Goal: Task Accomplishment & Management: Complete application form

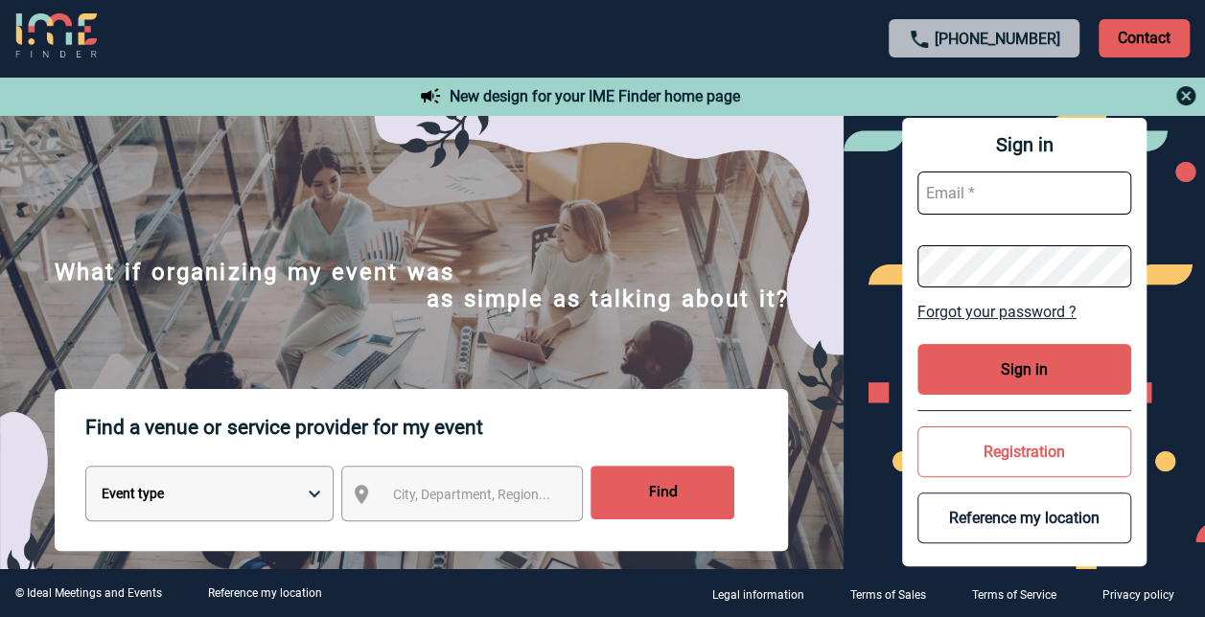
click at [857, 215] on div "Sign in Forgot your password ? Sign in Registration Reference my location" at bounding box center [1023, 342] width 361 height 454
click at [958, 195] on input "text" at bounding box center [1024, 193] width 215 height 43
type input "sandrine.belland@sanofi.com"
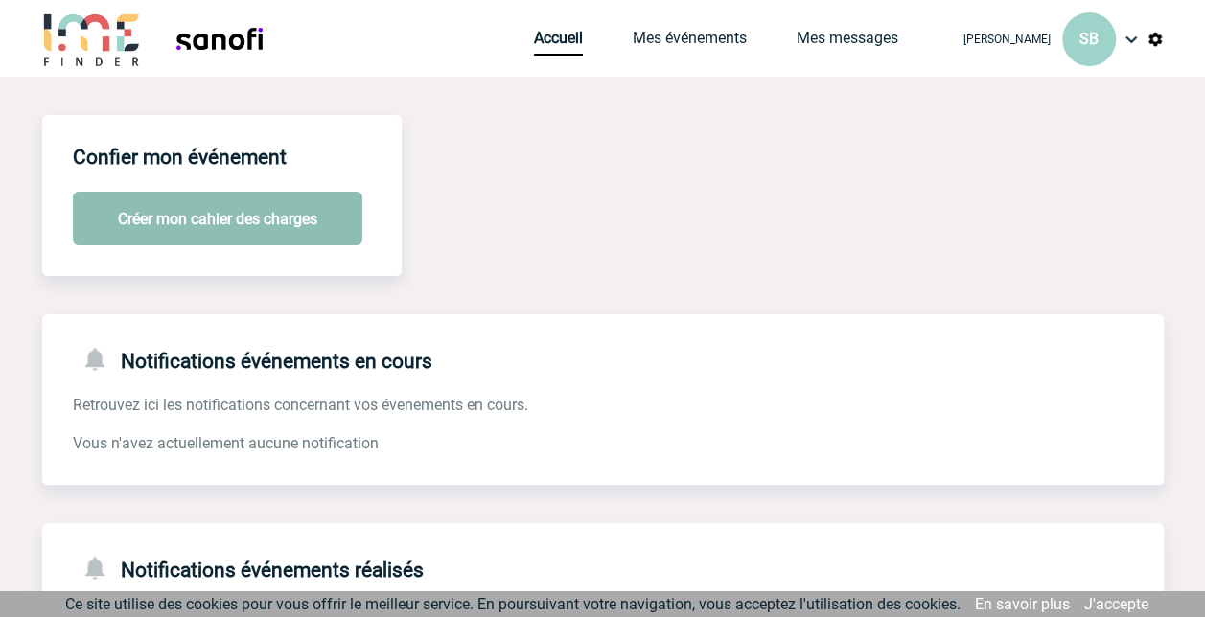
click at [234, 230] on button "Créer mon cahier des charges" at bounding box center [217, 219] width 289 height 54
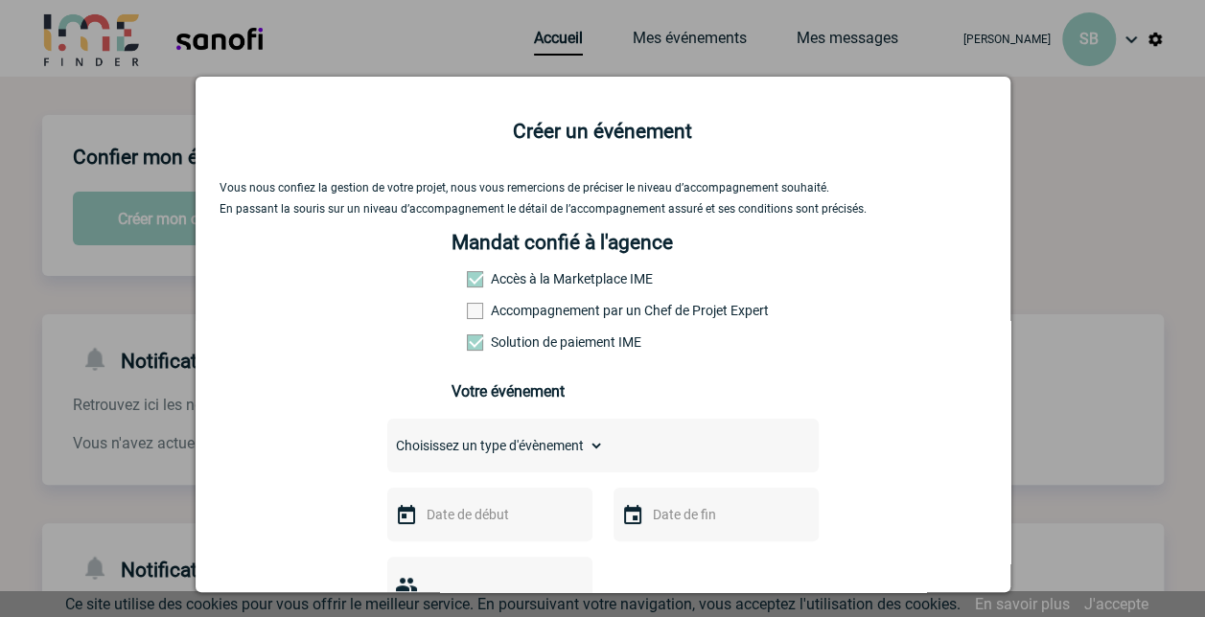
click at [467, 316] on span at bounding box center [475, 311] width 16 height 16
click at [0, 0] on input "Accompagnement par un Chef de Projet Expert" at bounding box center [0, 0] width 0 height 0
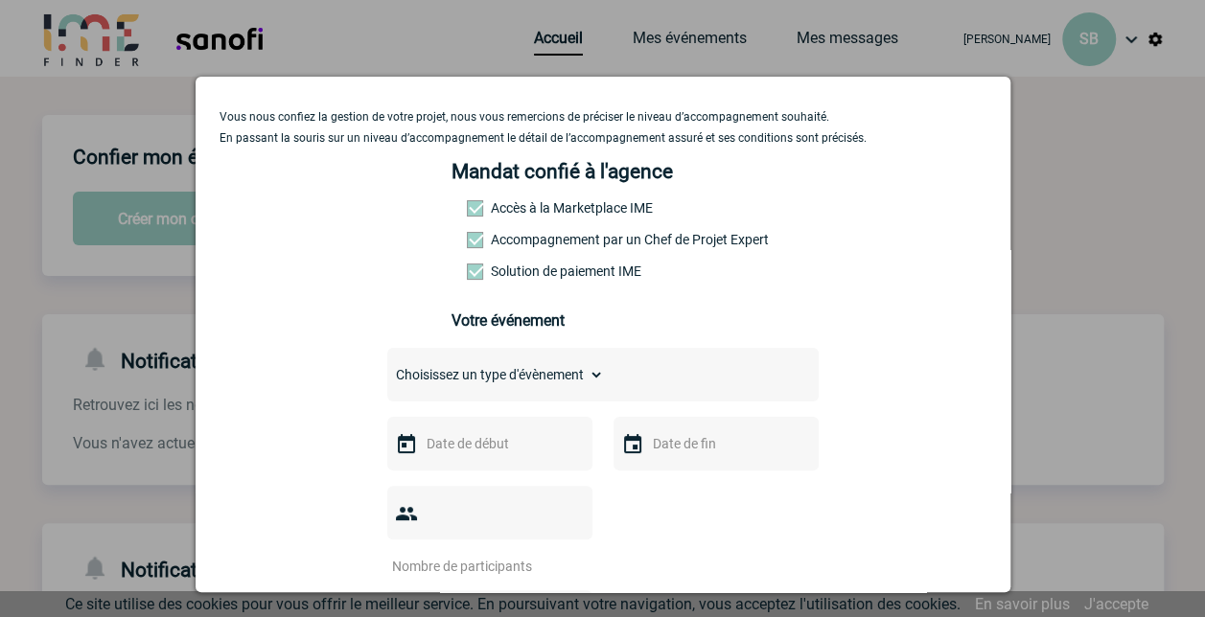
scroll to position [192, 0]
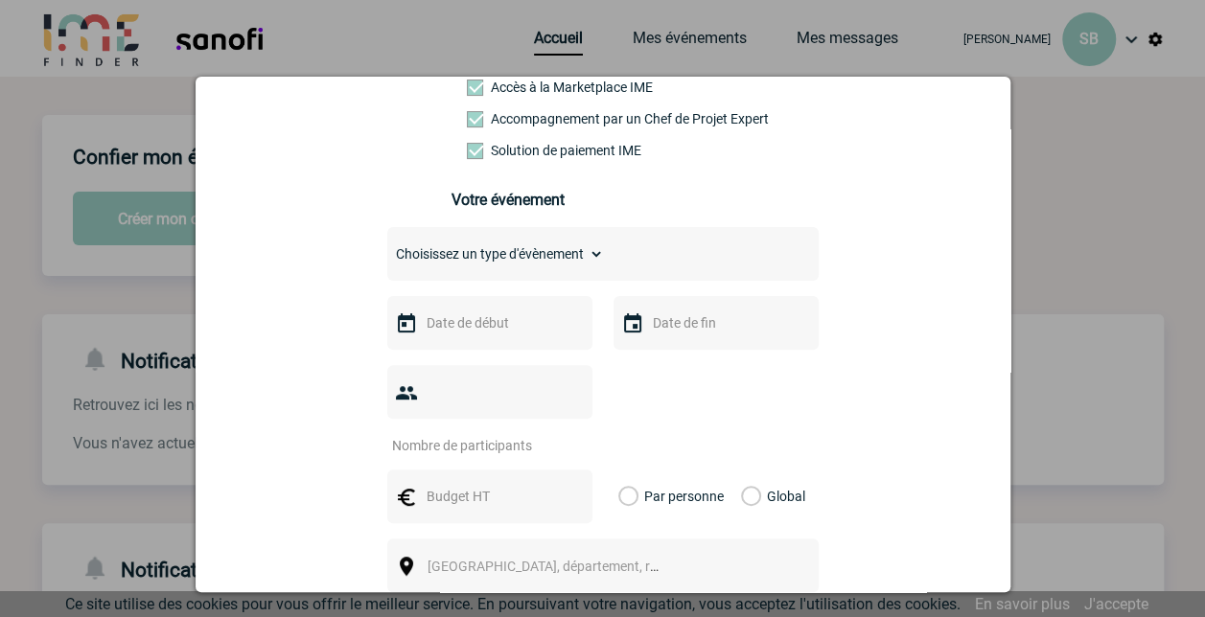
click at [541, 257] on select "Choisissez un type d'évènement Séminaire avec nuitée Séminaire sans nuitée Repa…" at bounding box center [495, 254] width 217 height 27
select select "3"
click at [387, 247] on select "Choisissez un type d'évènement Séminaire avec nuitée Séminaire sans nuitée Repa…" at bounding box center [495, 254] width 217 height 27
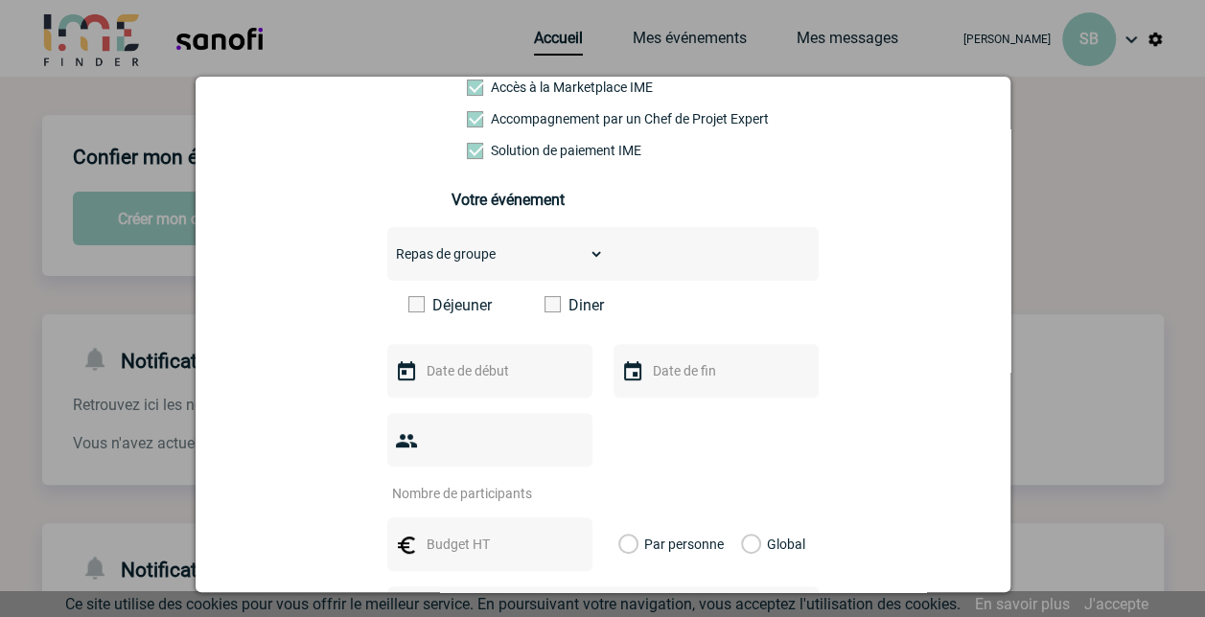
click at [548, 309] on span at bounding box center [552, 304] width 16 height 16
click at [0, 0] on input "Diner" at bounding box center [0, 0] width 0 height 0
click at [519, 374] on input "text" at bounding box center [488, 370] width 132 height 25
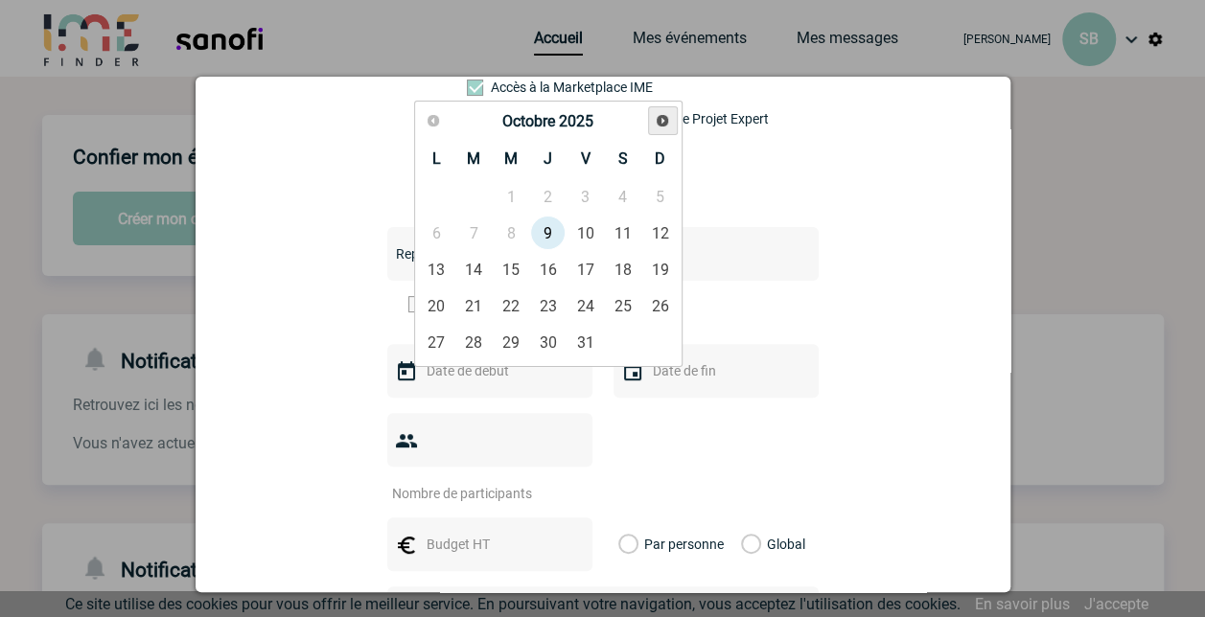
click at [661, 120] on span "Suivant" at bounding box center [662, 120] width 15 height 15
click at [552, 308] on link "22" at bounding box center [547, 305] width 35 height 35
type input "[DATE]"
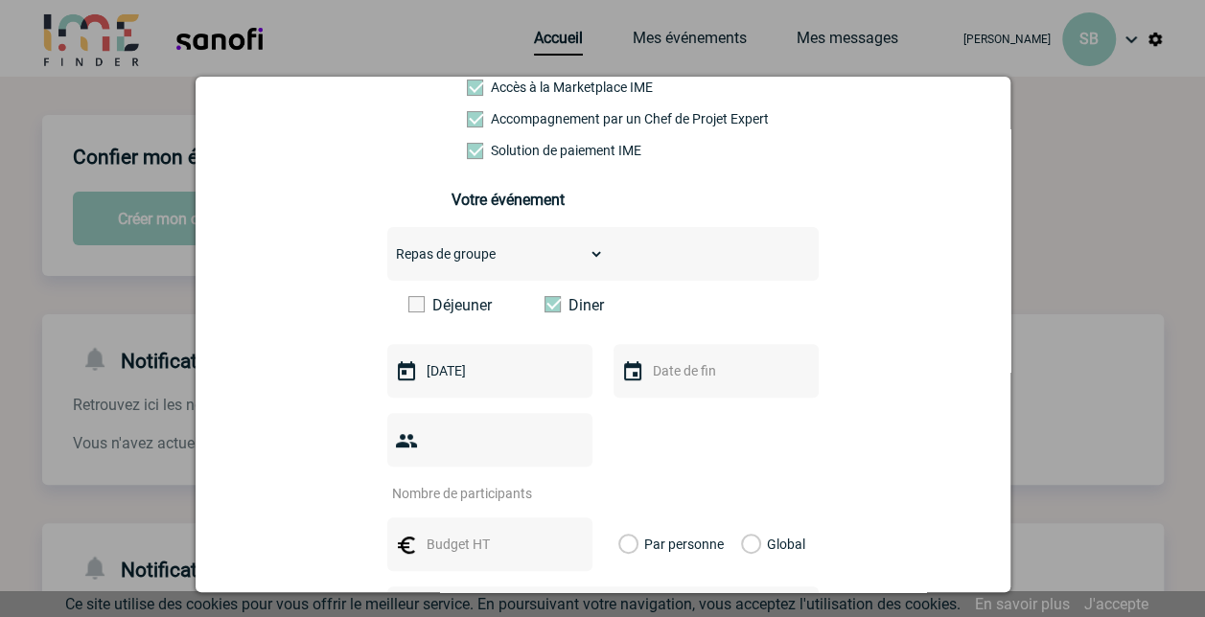
click at [633, 382] on img at bounding box center [632, 371] width 23 height 23
click at [680, 378] on input "text" at bounding box center [714, 370] width 132 height 25
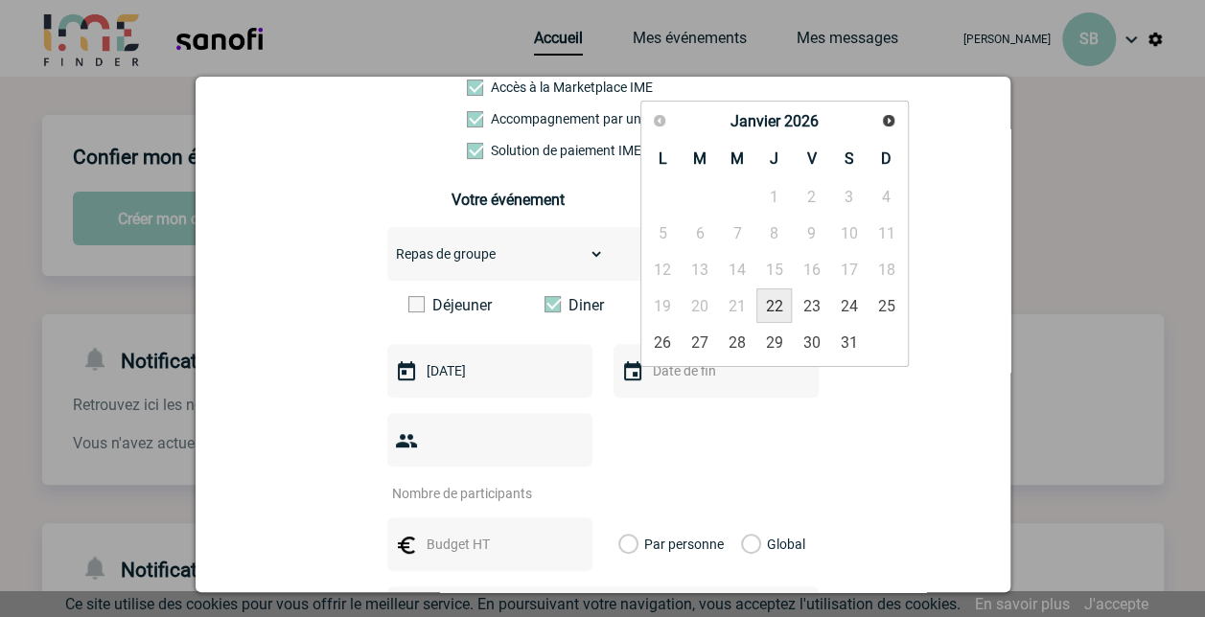
click at [774, 305] on link "22" at bounding box center [773, 305] width 35 height 35
type input "[DATE]"
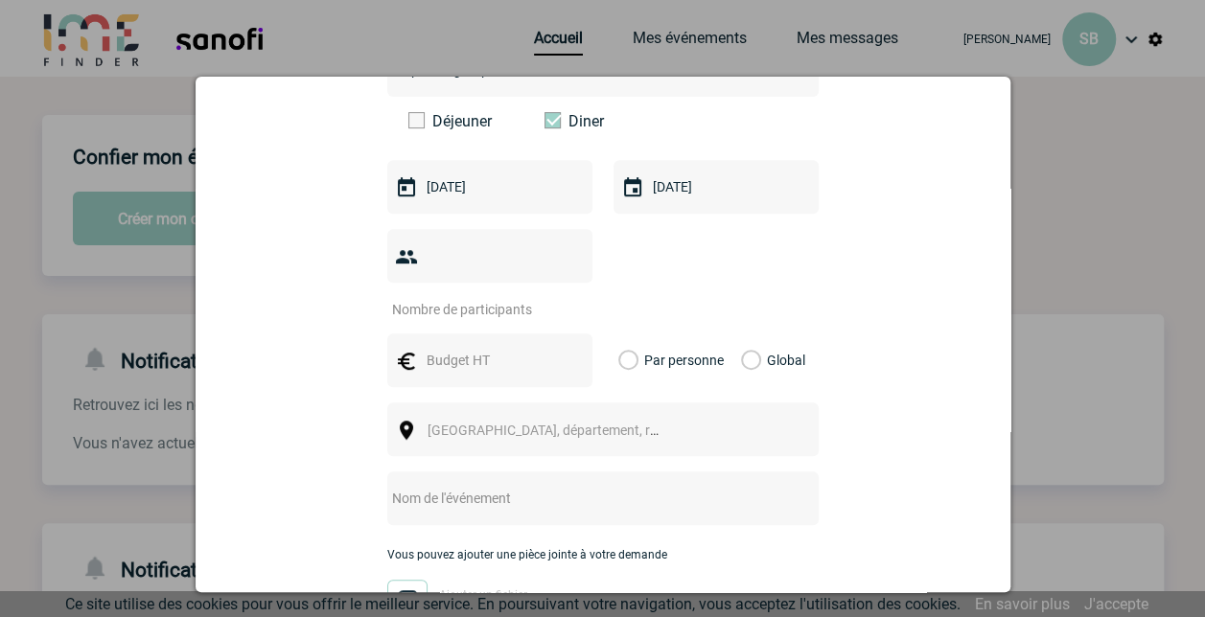
scroll to position [383, 0]
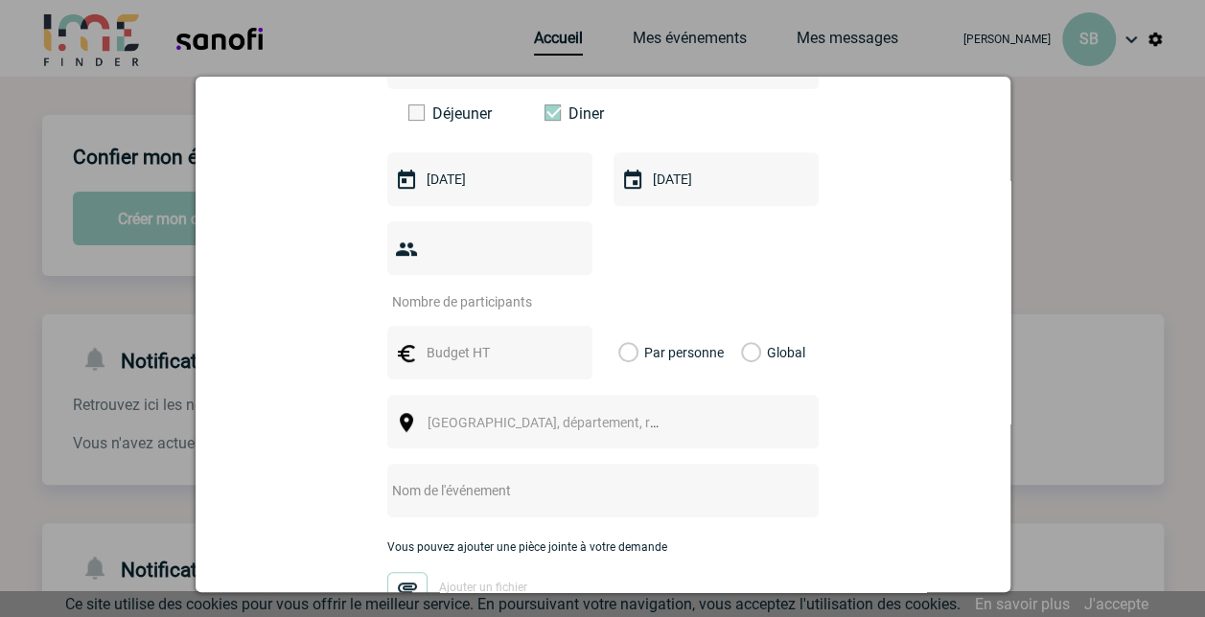
click at [437, 289] on input "number" at bounding box center [477, 301] width 180 height 25
type input "40"
click at [456, 326] on div at bounding box center [489, 353] width 205 height 54
click at [455, 340] on input "text" at bounding box center [488, 352] width 132 height 25
type input "70"
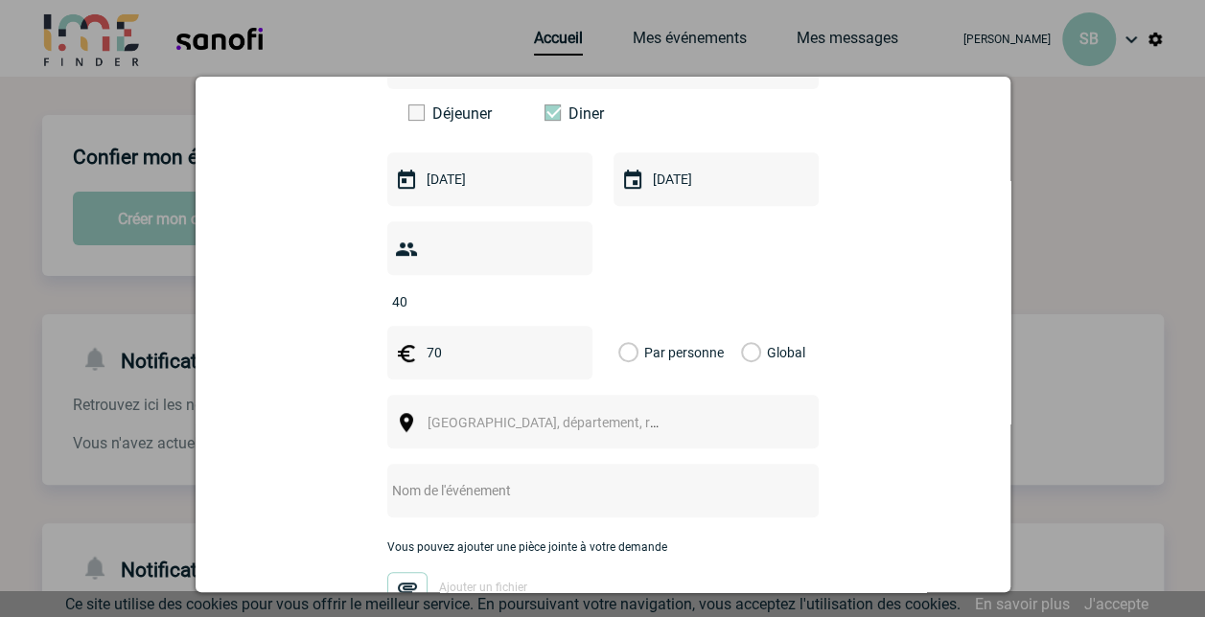
click at [629, 326] on label "Par personne" at bounding box center [628, 353] width 21 height 54
click at [0, 0] on input "Par personne" at bounding box center [0, 0] width 0 height 0
click at [566, 415] on span "[GEOGRAPHIC_DATA], département, région..." at bounding box center [560, 422] width 266 height 15
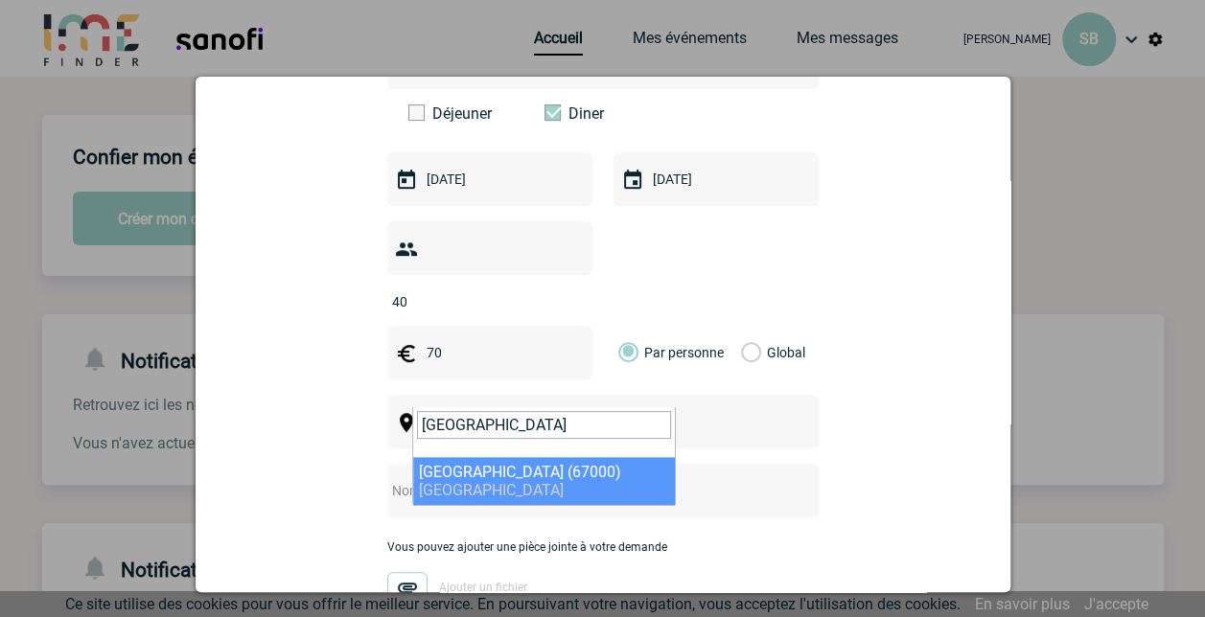
type input "[GEOGRAPHIC_DATA]"
select select "19042"
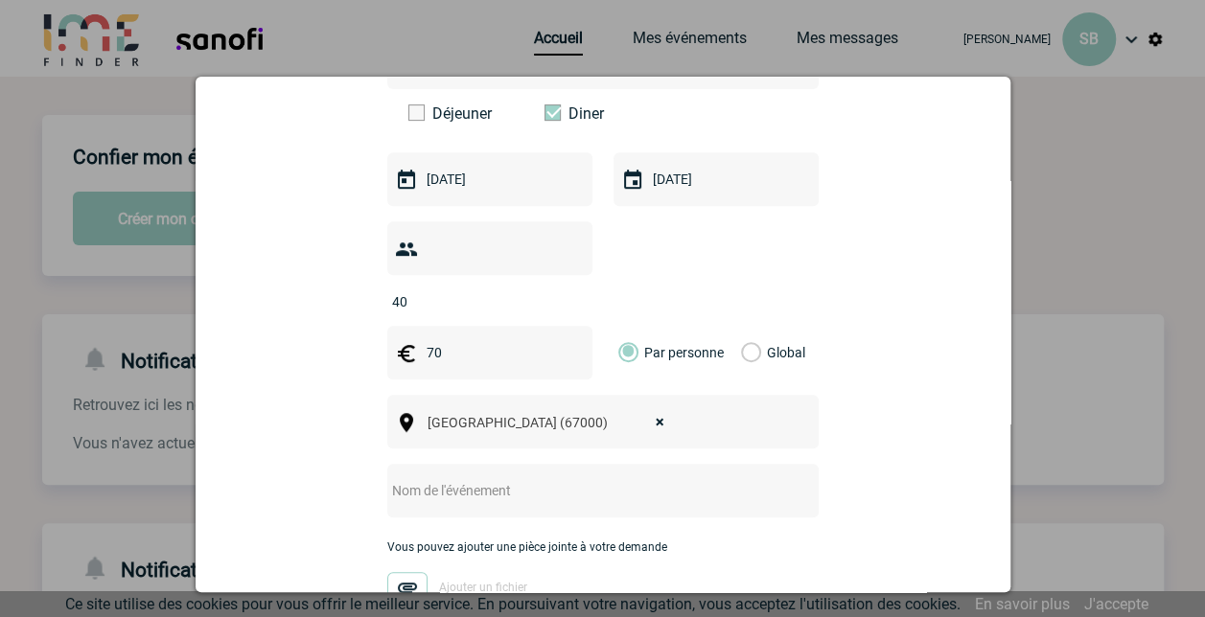
click at [552, 478] on input "text" at bounding box center [577, 490] width 380 height 25
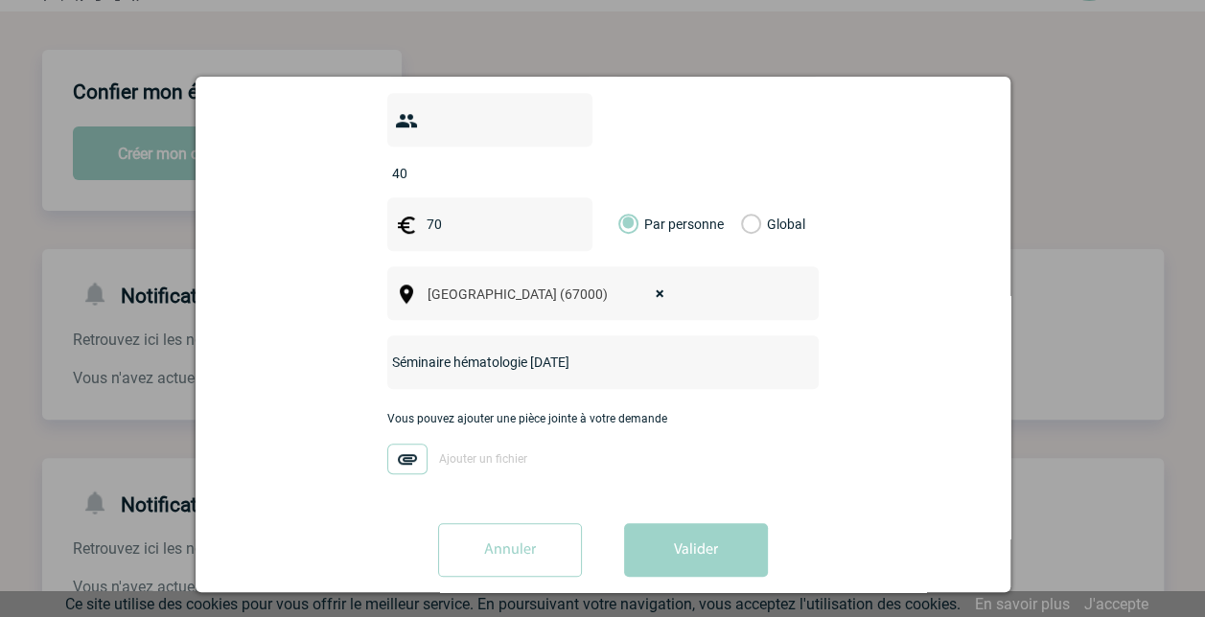
scroll to position [96, 0]
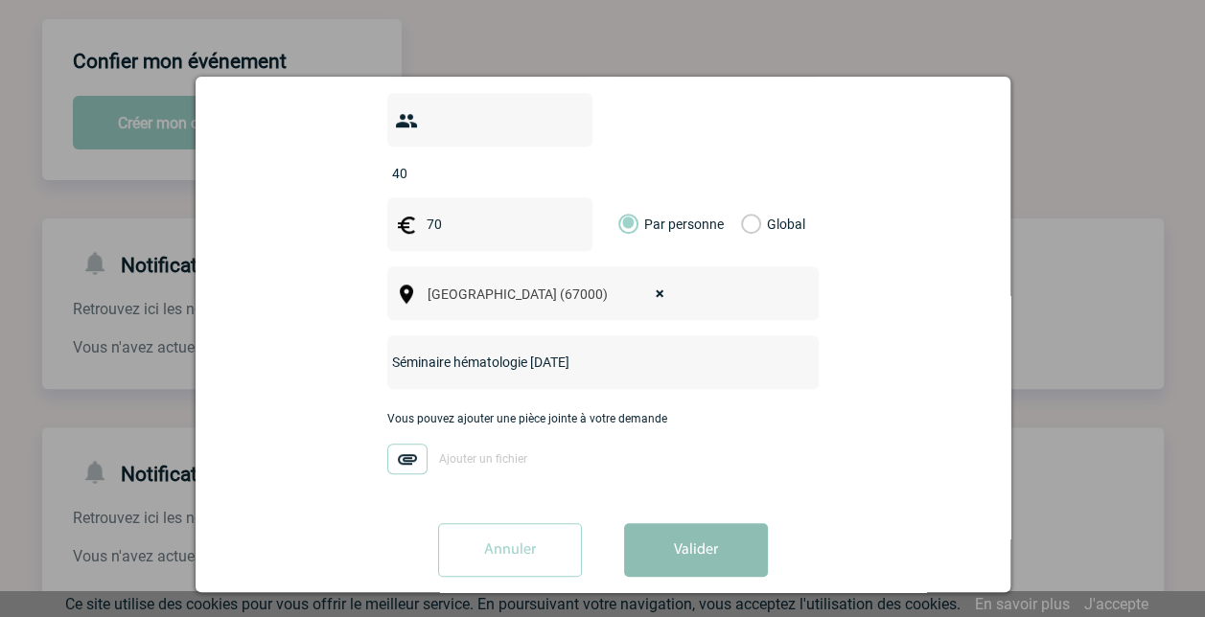
type input "Séminaire hématologie [DATE]"
click at [675, 523] on button "Valider" at bounding box center [696, 550] width 144 height 54
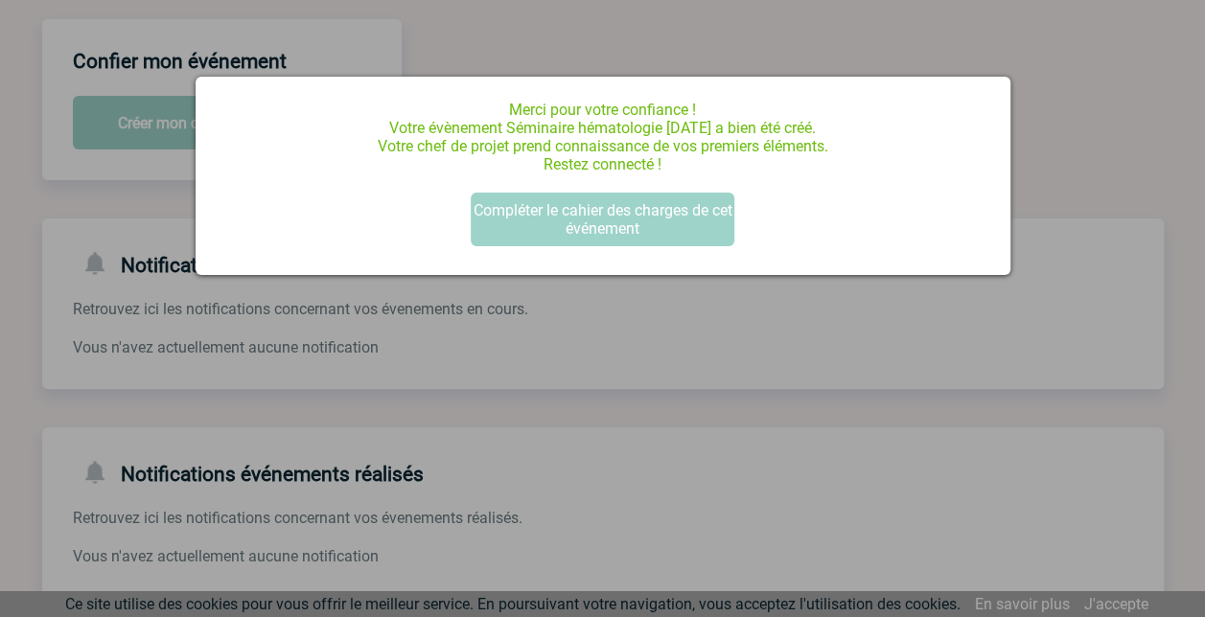
scroll to position [0, 0]
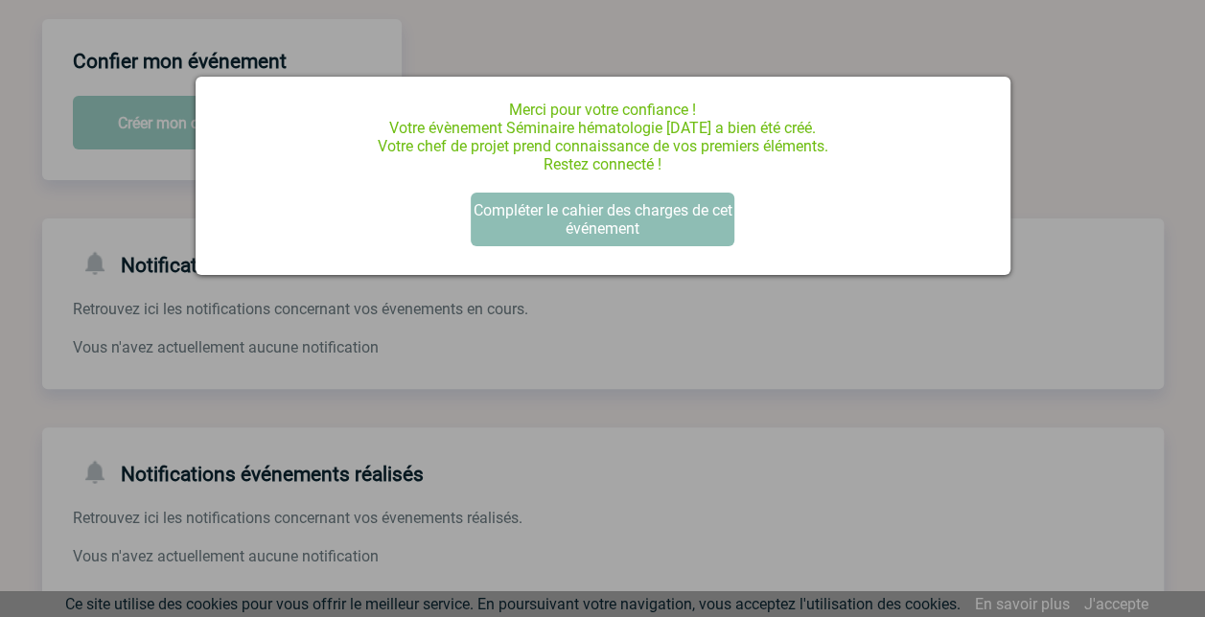
click at [588, 214] on button "Compléter le cahier des charges de cet événement" at bounding box center [603, 220] width 264 height 54
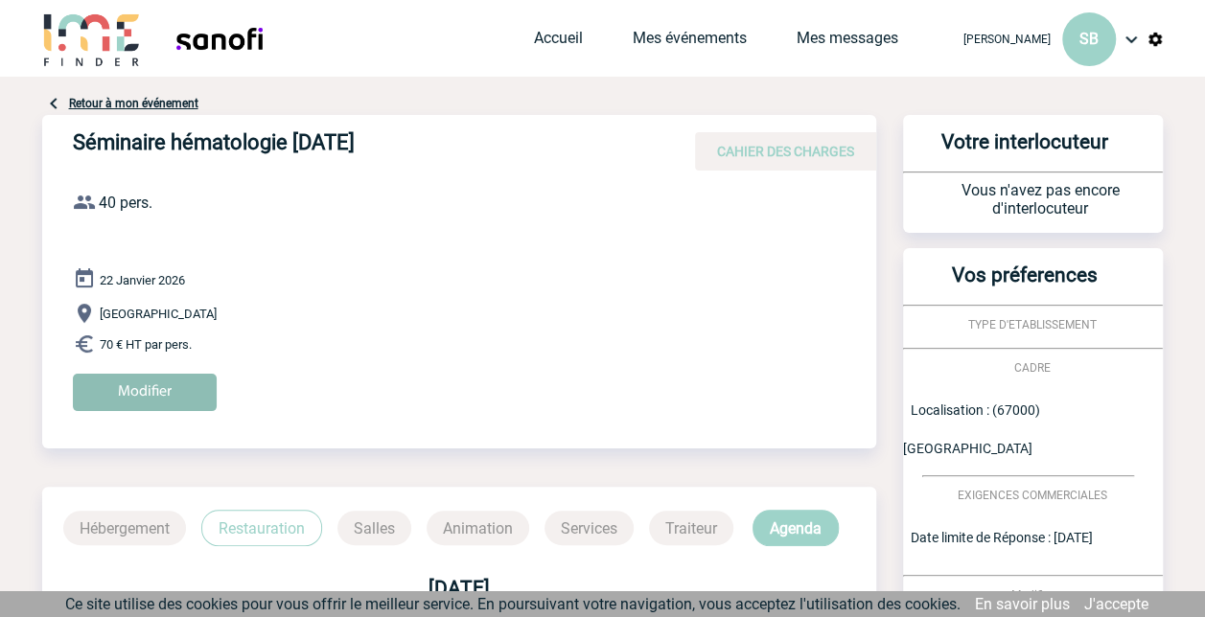
click at [164, 385] on input "Modifier" at bounding box center [145, 392] width 144 height 37
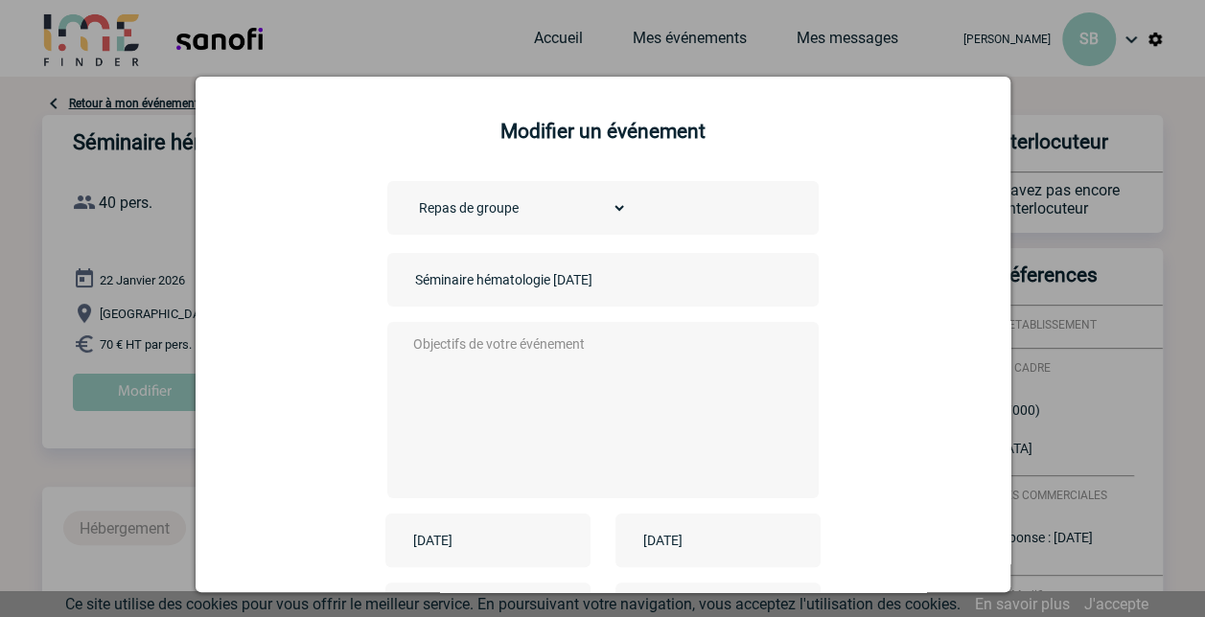
click at [598, 205] on select "Choisissez un type d'évènement Séminaire avec nuitée Séminaire sans nuitée Repa…" at bounding box center [518, 208] width 217 height 27
click at [543, 352] on textarea at bounding box center [597, 408] width 379 height 153
click at [710, 347] on textarea "Soirée de gala durant le séminaire hématologie" at bounding box center [597, 408] width 379 height 153
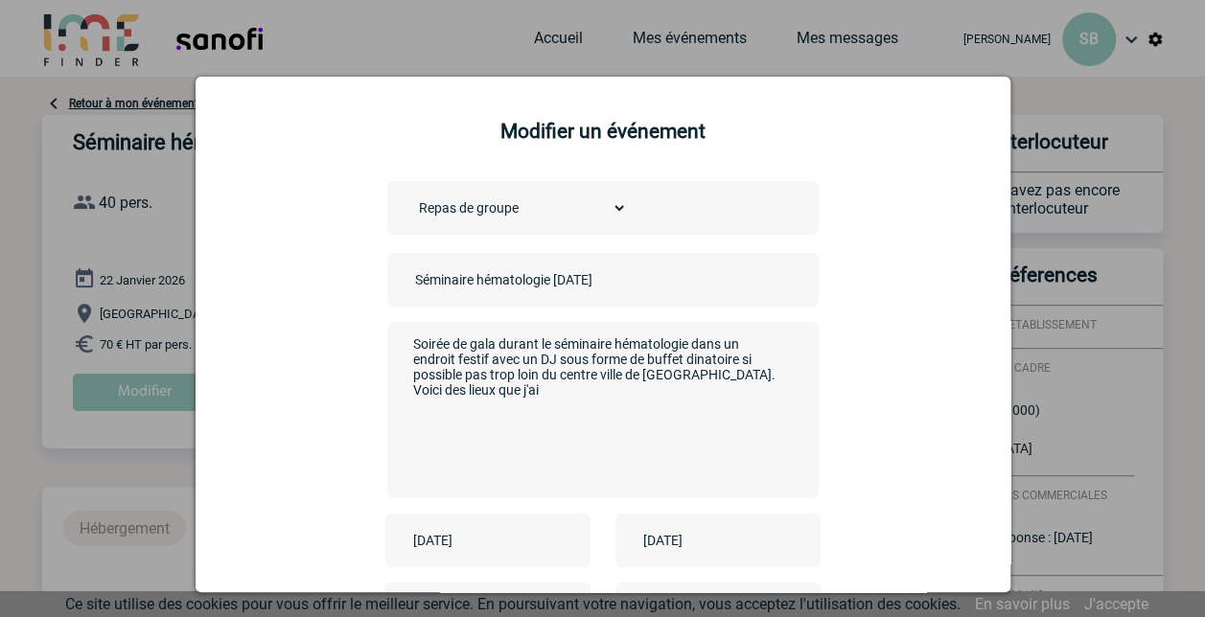
click at [646, 378] on textarea "Soirée de gala durant le séminaire hématologie dans un endroit festif avec un D…" at bounding box center [597, 408] width 379 height 153
drag, startPoint x: 748, startPoint y: 381, endPoint x: 763, endPoint y: 389, distance: 17.1
click at [763, 389] on textarea "Soirée de gala durant le séminaire hématologie dans un endroit festif avec un D…" at bounding box center [597, 408] width 379 height 153
paste textarea "https://illvino.com/"
click at [465, 408] on textarea "Soirée de gala durant le séminaire hématologie dans un endroit festif avec un D…" at bounding box center [597, 408] width 379 height 153
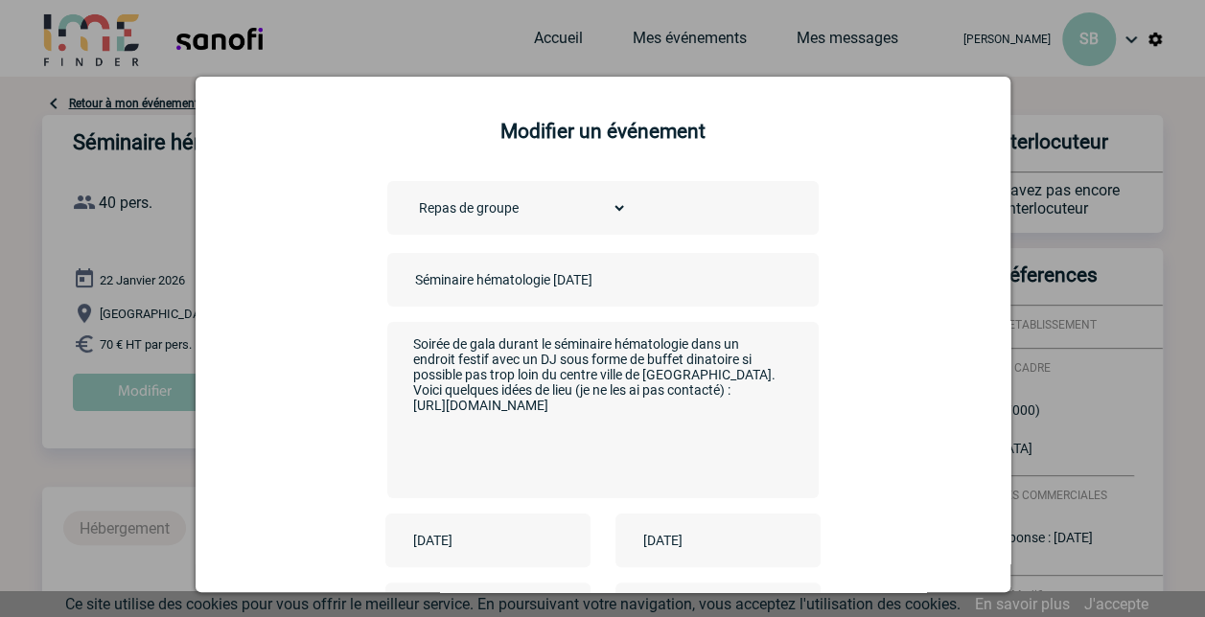
click at [465, 408] on textarea "Soirée de gala durant le séminaire hématologie dans un endroit festif avec un D…" at bounding box center [597, 408] width 379 height 153
paste textarea "https://illvino.com/"
paste textarea "https://www.acantinacorse-strasbourg.fr/"
paste textarea "https://www.blue-flamingo.fr/"
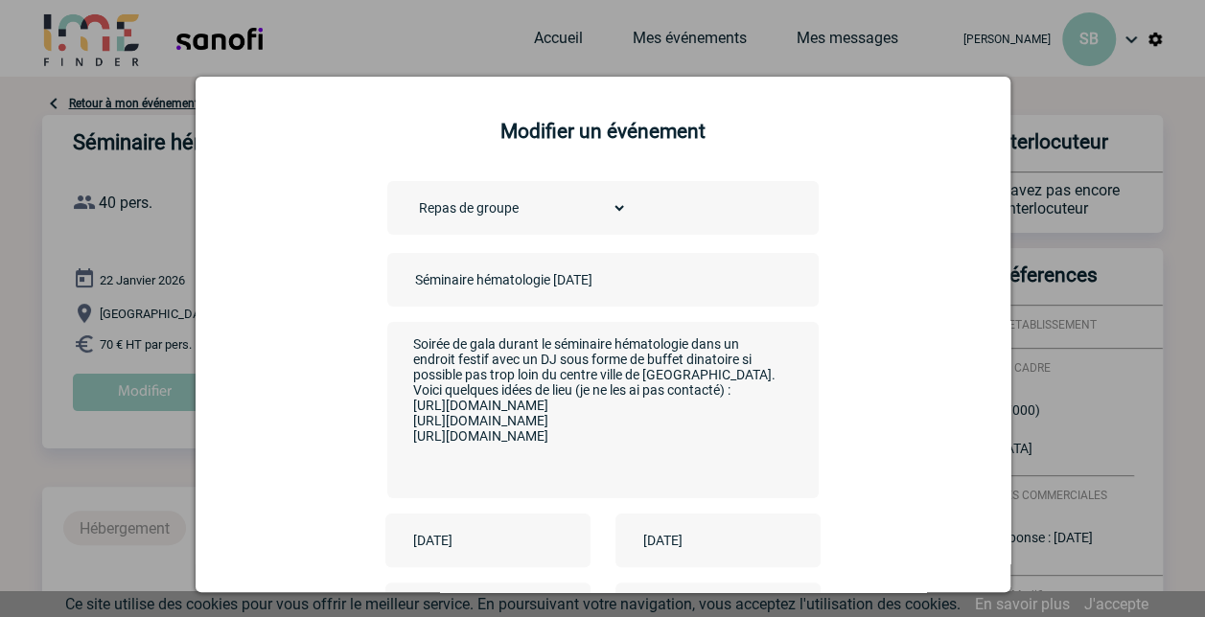
paste textarea "Hôtel les Haras"
drag, startPoint x: 407, startPoint y: 408, endPoint x: 445, endPoint y: 456, distance: 60.8
click at [445, 456] on textarea "Soirée de gala durant le séminaire hématologie dans un endroit festif avec un D…" at bounding box center [597, 408] width 379 height 153
drag, startPoint x: 516, startPoint y: 432, endPoint x: 369, endPoint y: 429, distance: 146.7
click at [369, 429] on div "Choisissez un type d'évènement Séminaire avec nuitée Séminaire sans nuitée Repa…" at bounding box center [602, 464] width 767 height 567
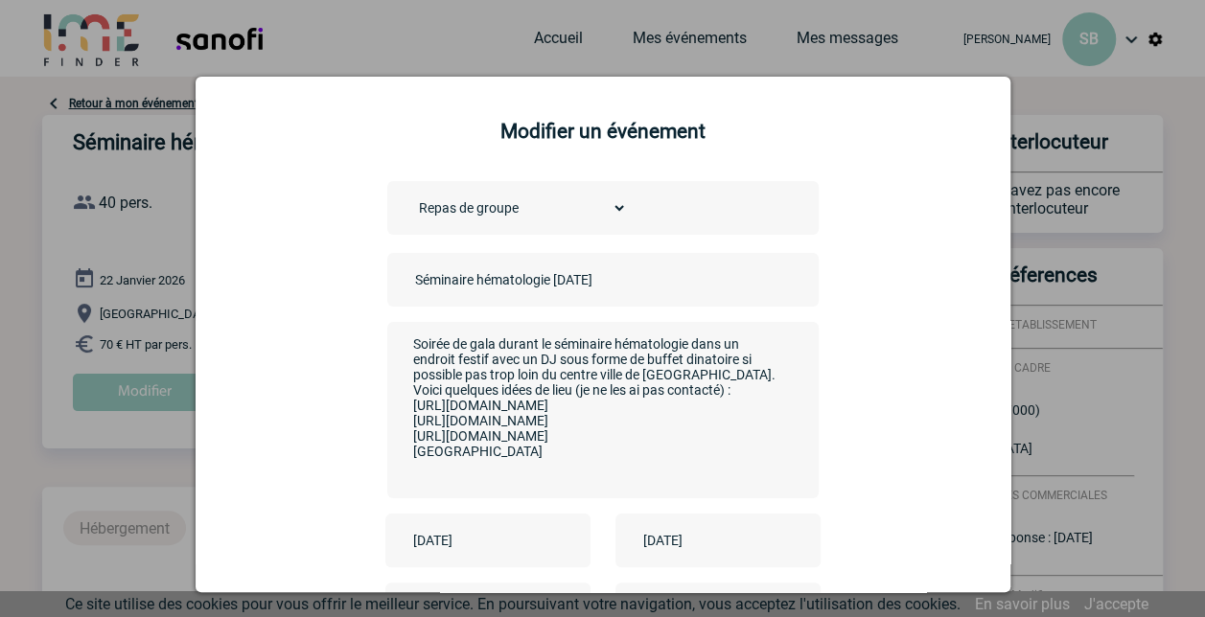
click at [711, 370] on textarea "Soirée de gala durant le séminaire hématologie dans un endroit festif avec un D…" at bounding box center [597, 408] width 379 height 153
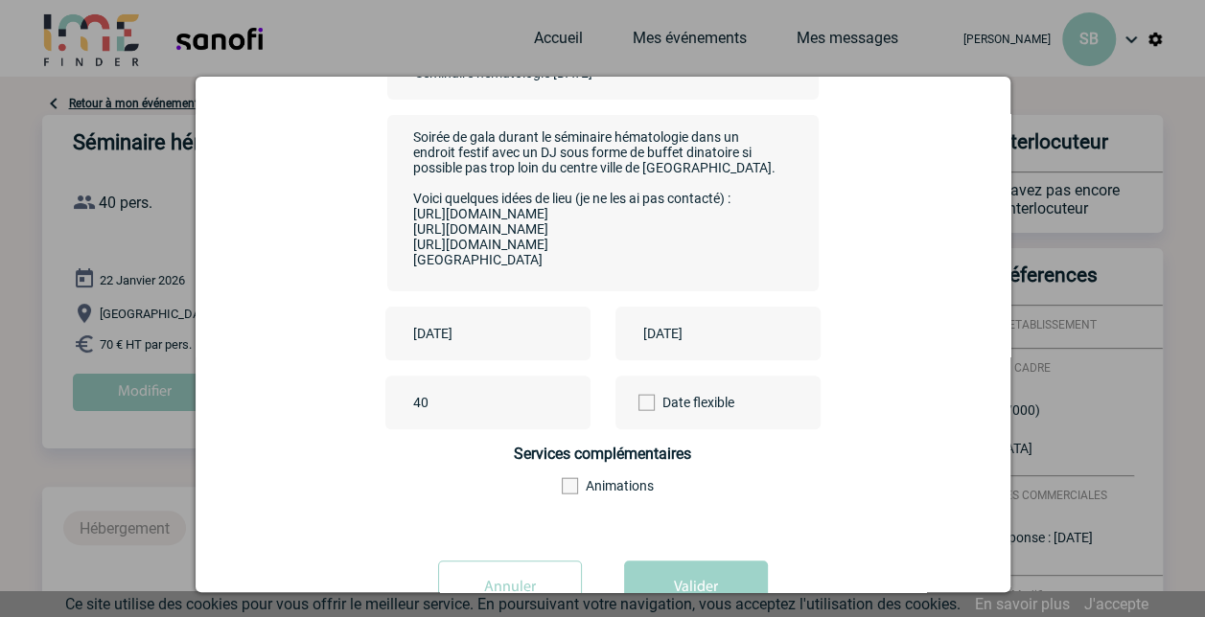
scroll to position [275, 0]
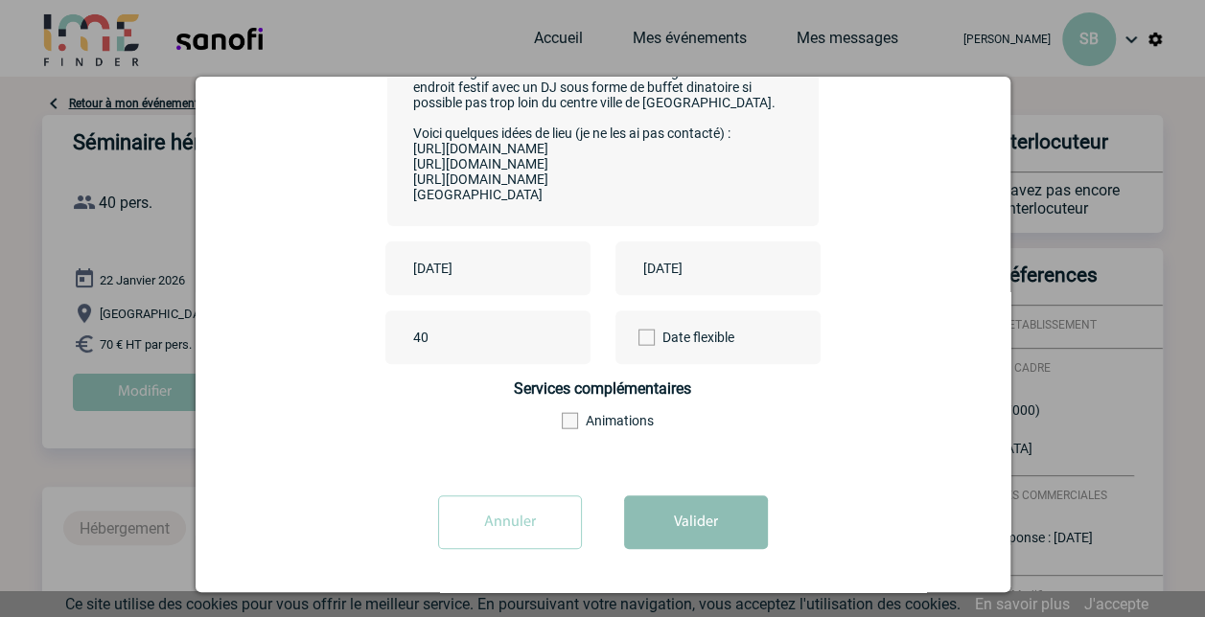
type textarea "Soirée de gala durant le séminaire hématologie dans un endroit festif avec un D…"
click at [648, 519] on button "Valider" at bounding box center [696, 523] width 144 height 54
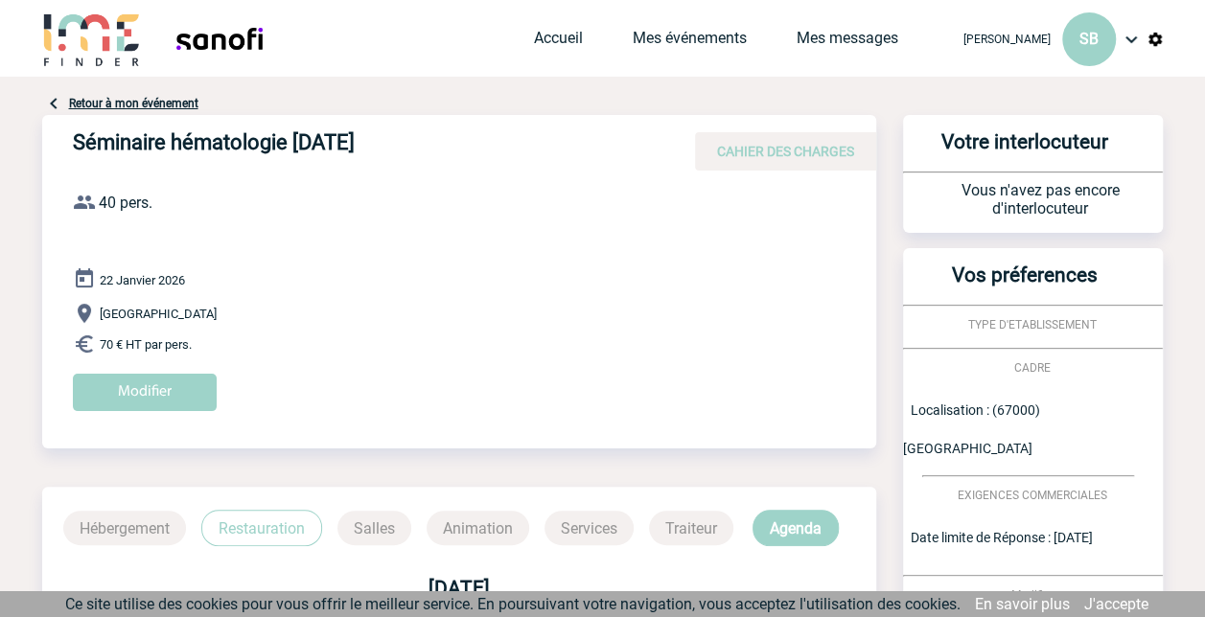
scroll to position [0, 0]
